Goal: Register for event/course

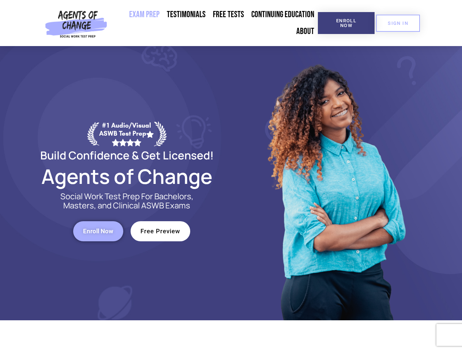
click at [231, 176] on div at bounding box center [335, 183] width 209 height 274
click at [346, 23] on span "Enroll Now" at bounding box center [346, 23] width 33 height 10
click at [398, 23] on span "SIGN IN" at bounding box center [398, 23] width 20 height 5
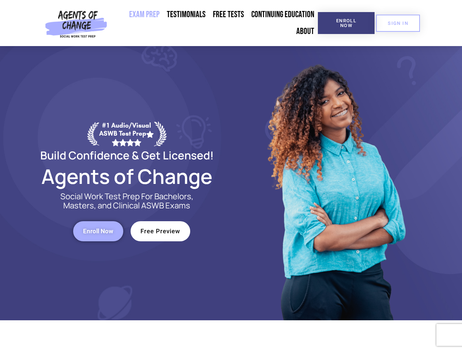
click at [98, 231] on span "Enroll Now" at bounding box center [98, 231] width 30 height 6
click at [160, 231] on span "Free Preview" at bounding box center [161, 231] width 40 height 6
